Goal: Check status: Check status

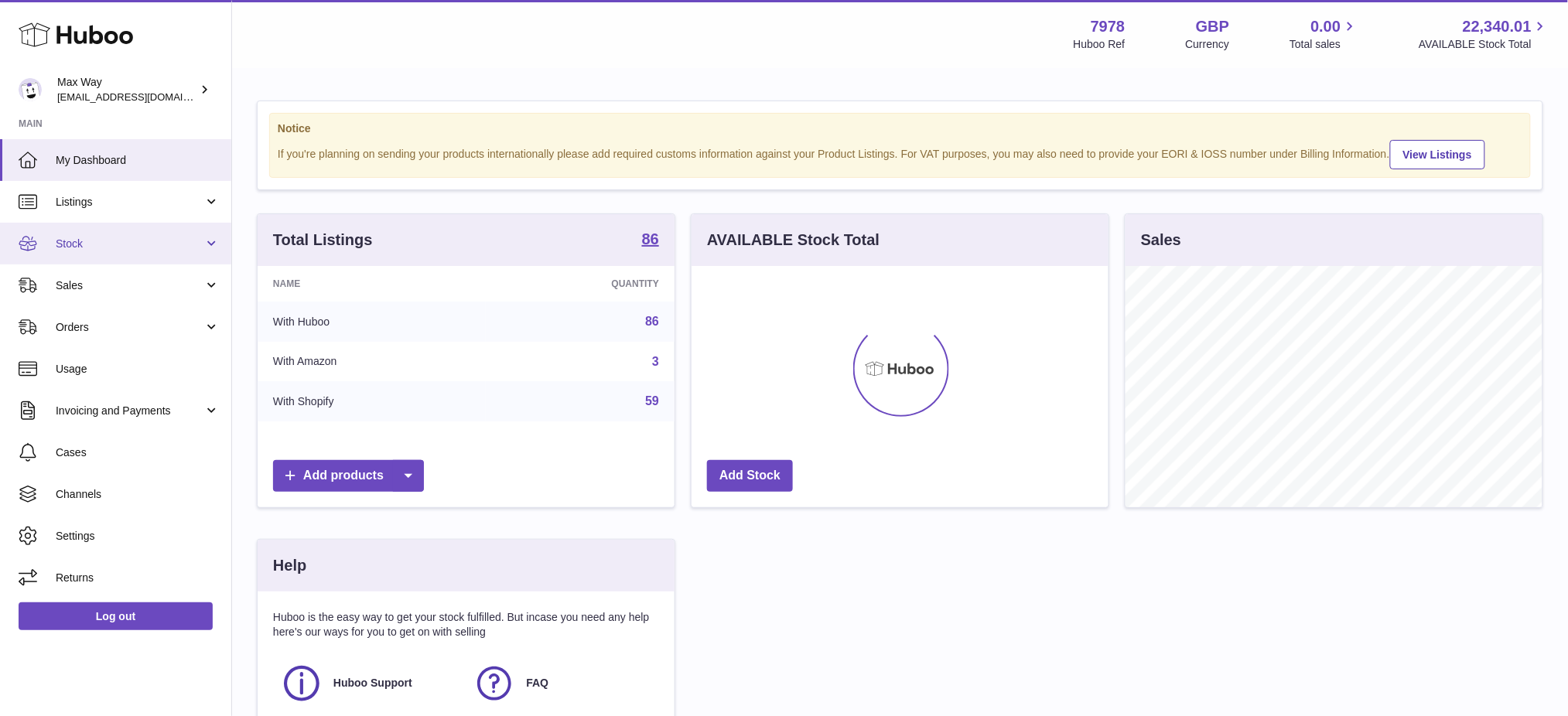
scroll to position [773048, 773074]
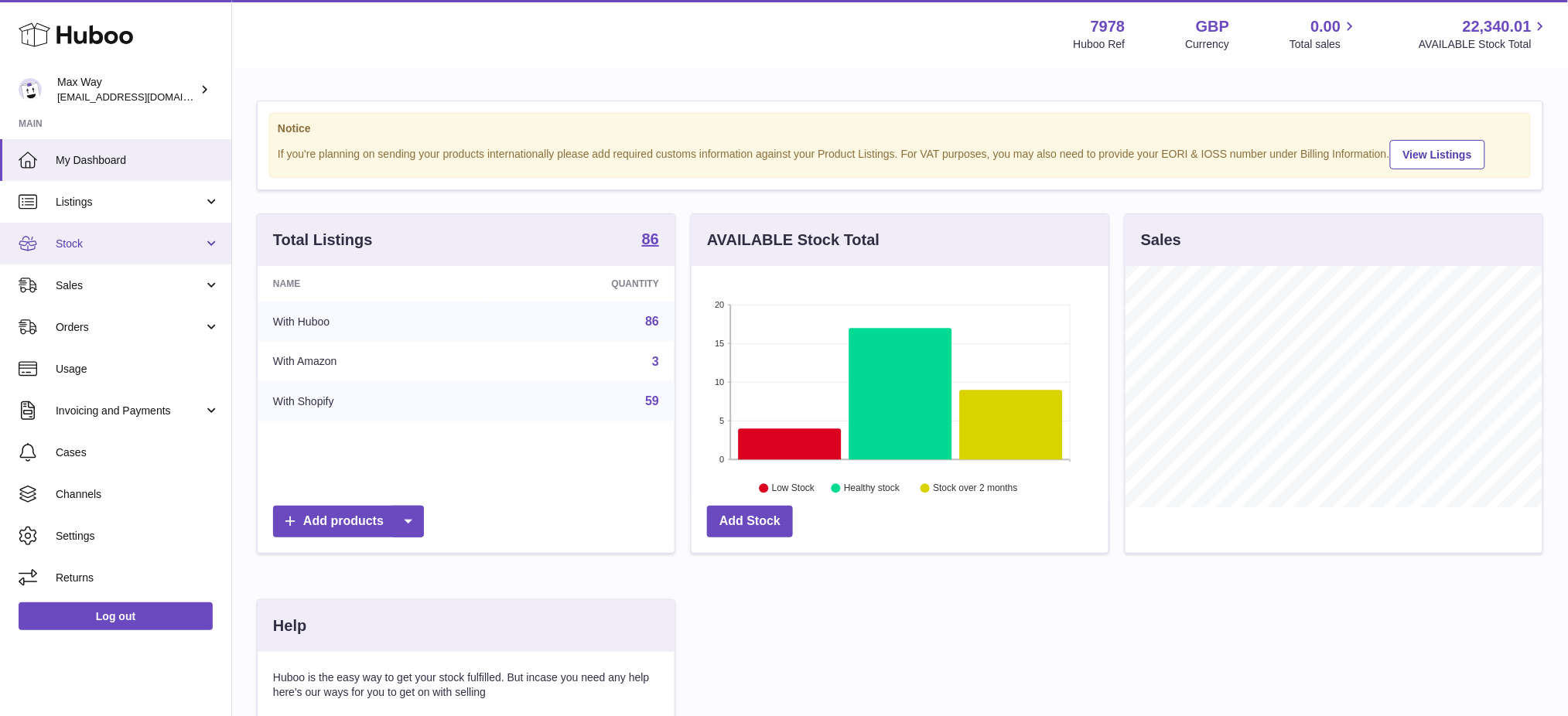
click at [132, 233] on link "Stock" at bounding box center [116, 243] width 232 height 42
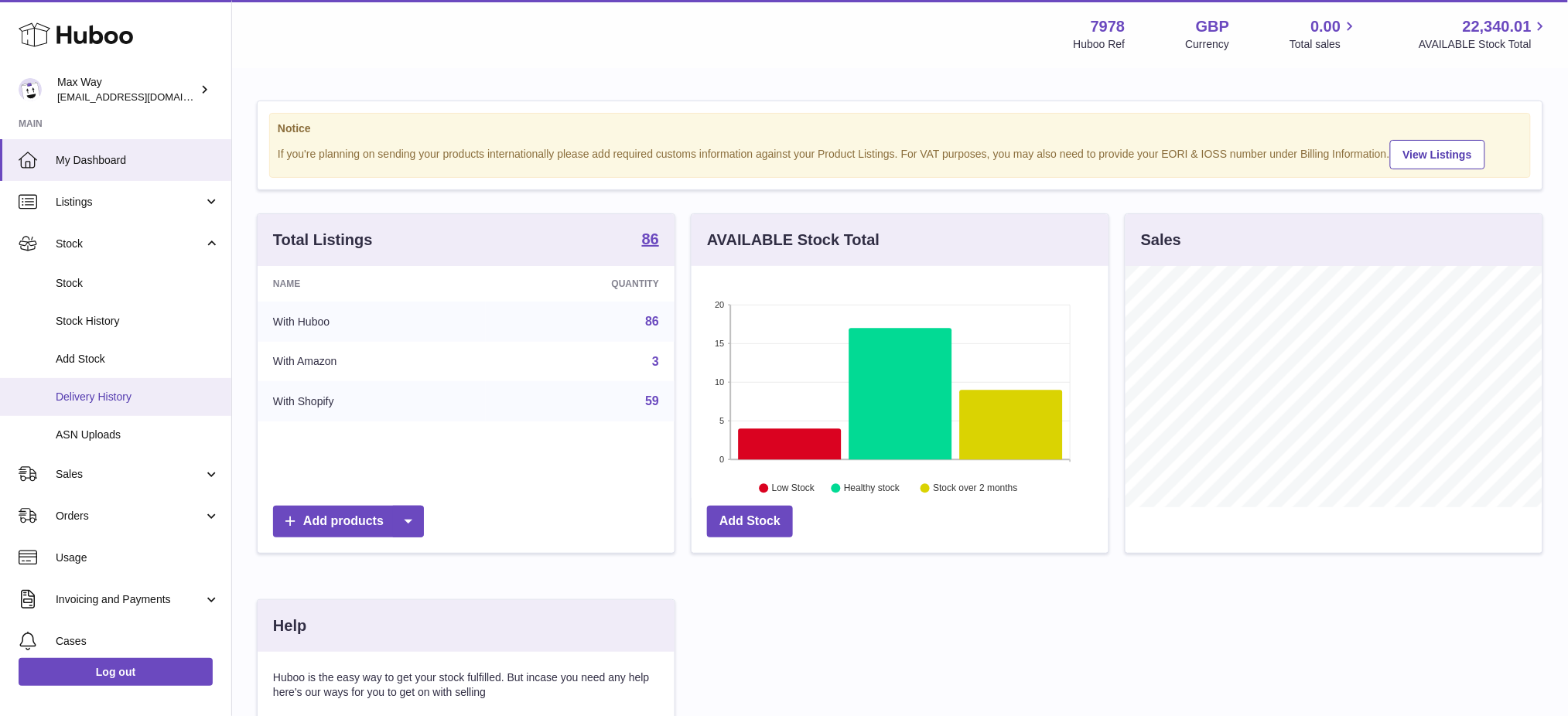
click at [133, 389] on span "Delivery History" at bounding box center [137, 397] width 164 height 15
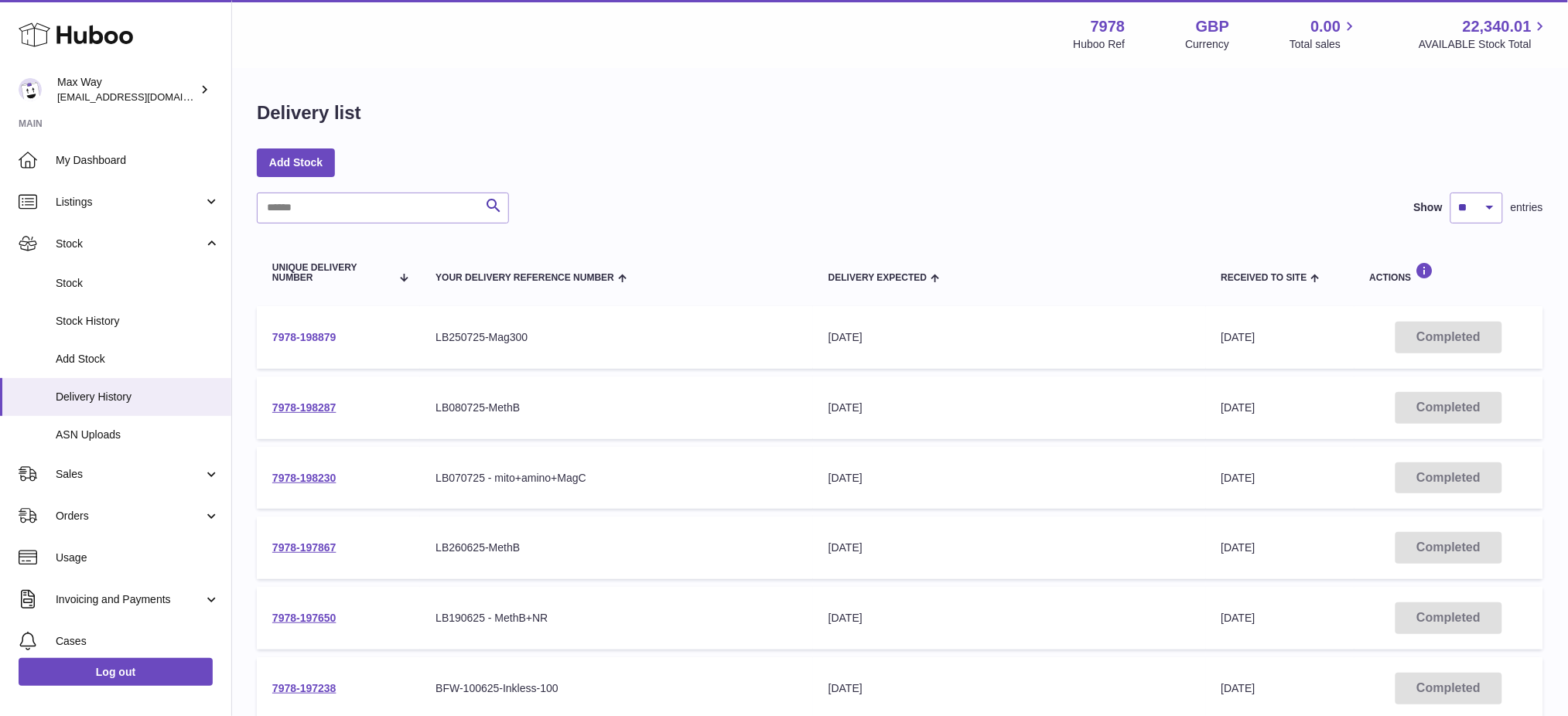
click at [323, 343] on link "7978-198879" at bounding box center [304, 337] width 65 height 12
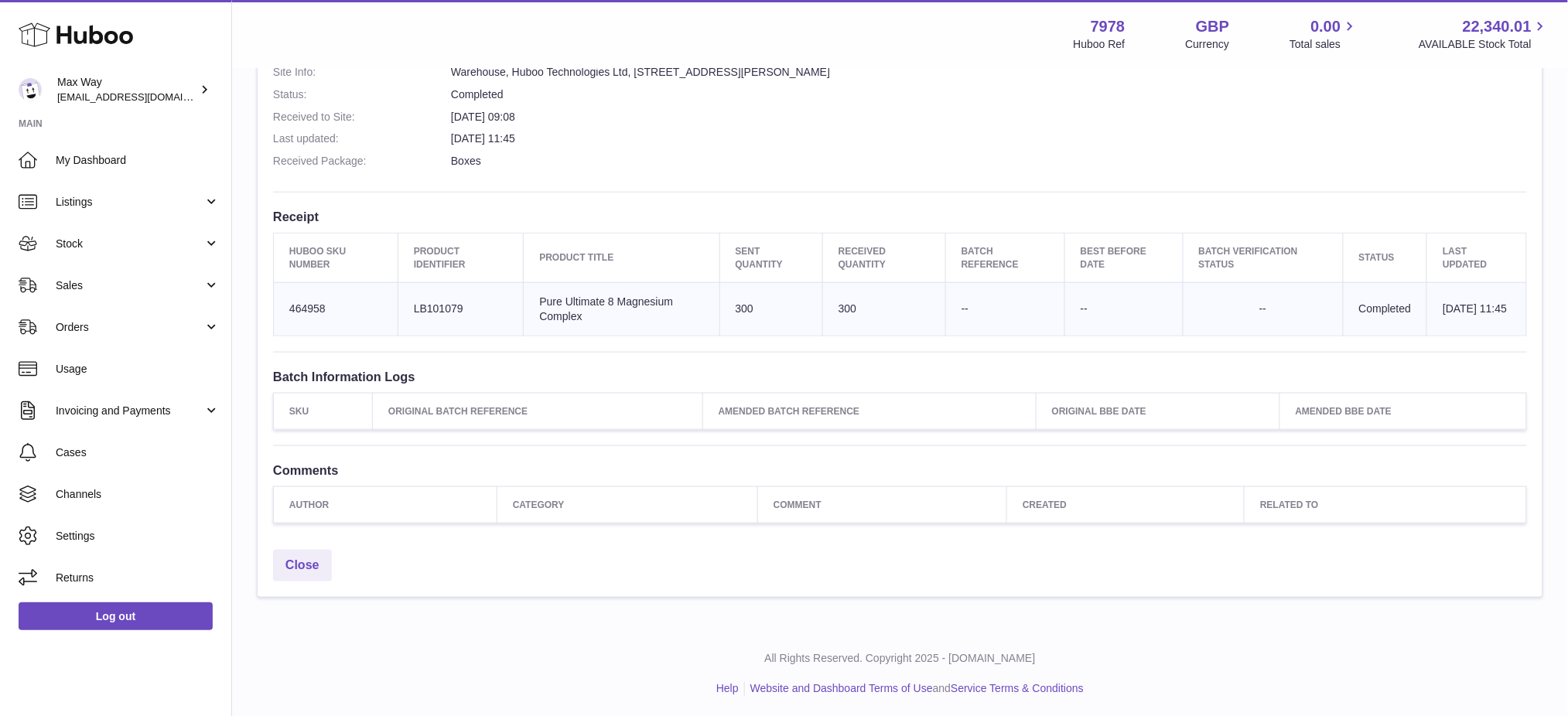
scroll to position [448, 0]
